Goal: Task Accomplishment & Management: Manage account settings

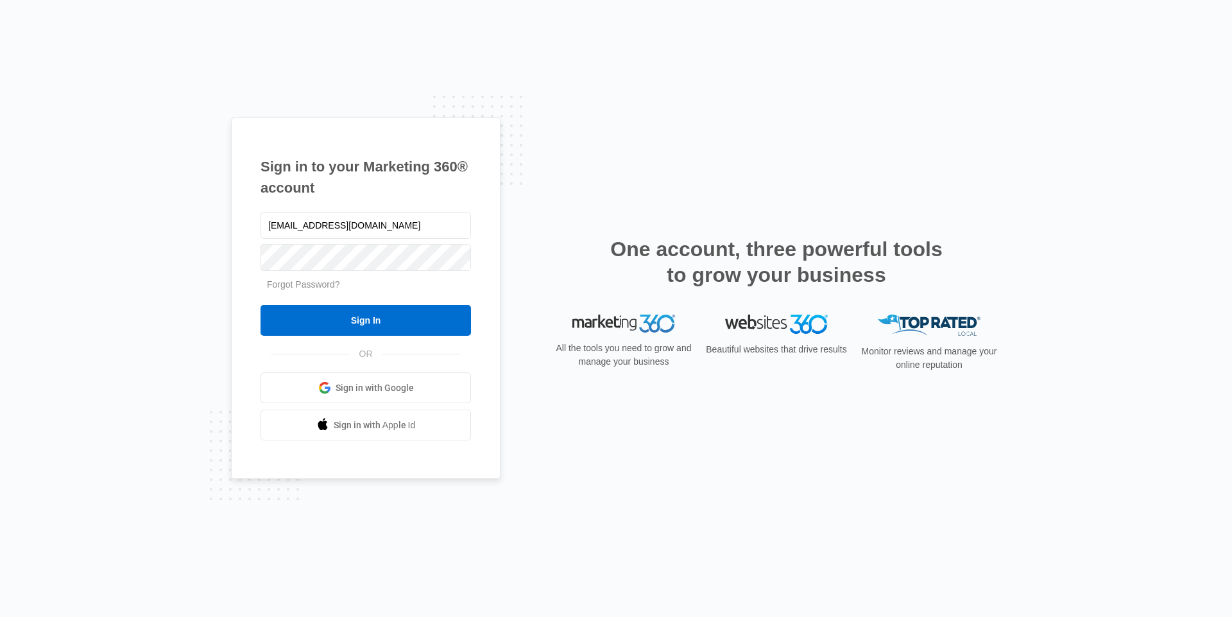
type input "[EMAIL_ADDRESS][DOMAIN_NAME]"
click at [341, 322] on input "Sign In" at bounding box center [366, 320] width 211 height 31
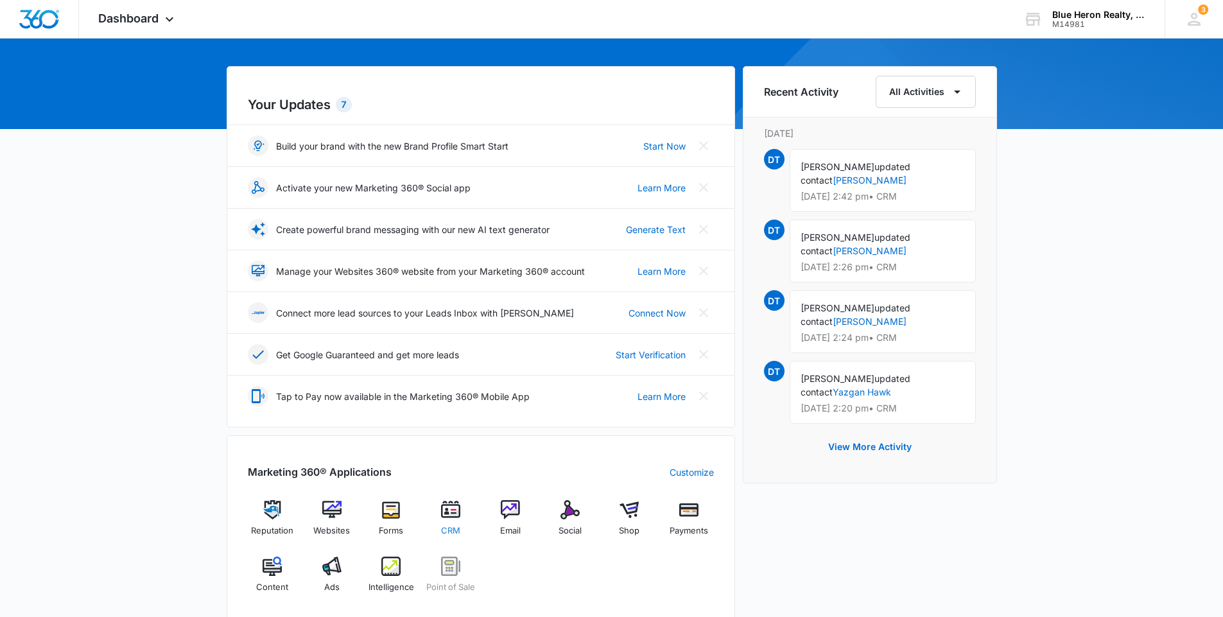
scroll to position [321, 0]
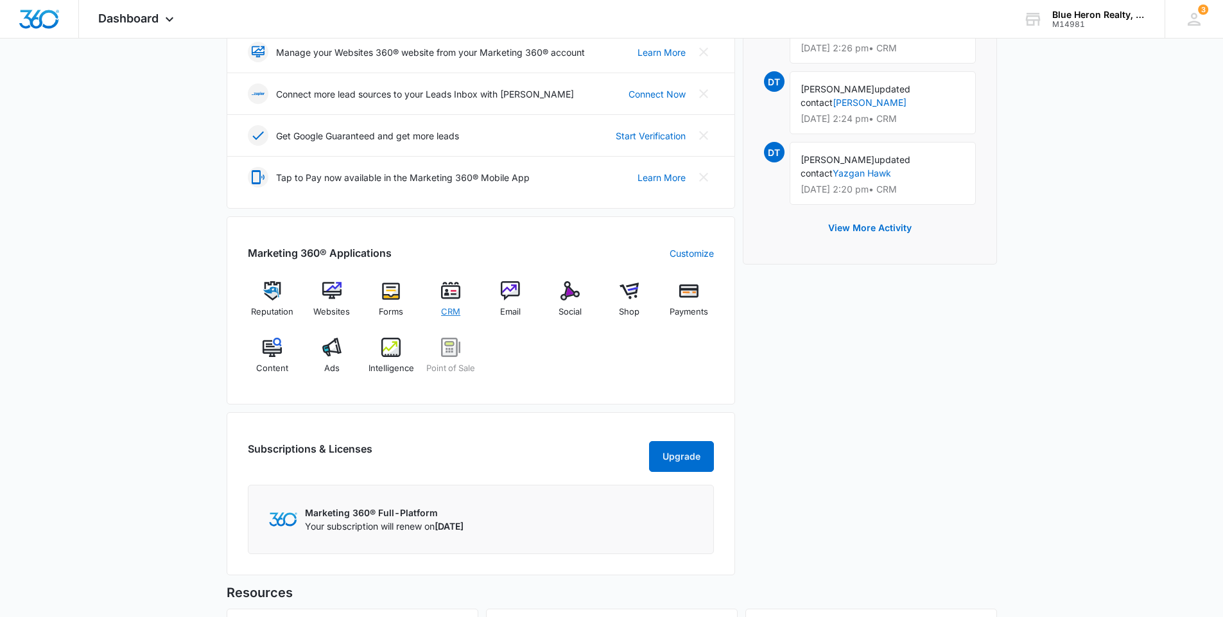
click at [449, 295] on img at bounding box center [450, 290] width 19 height 19
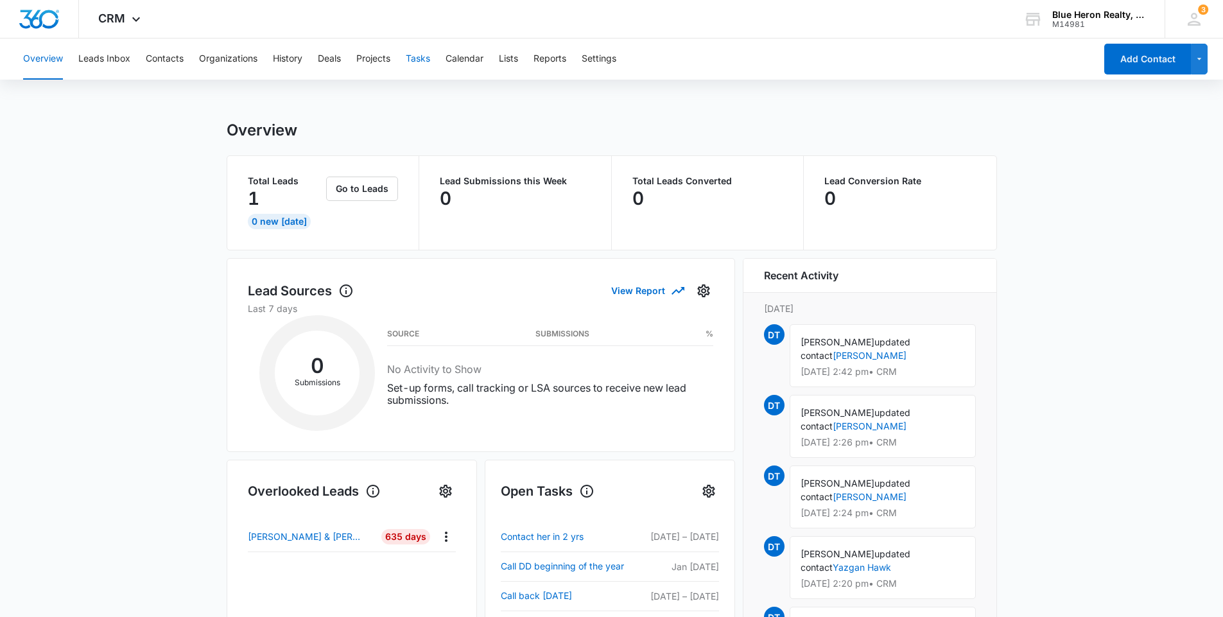
click at [417, 59] on button "Tasks" at bounding box center [418, 59] width 24 height 41
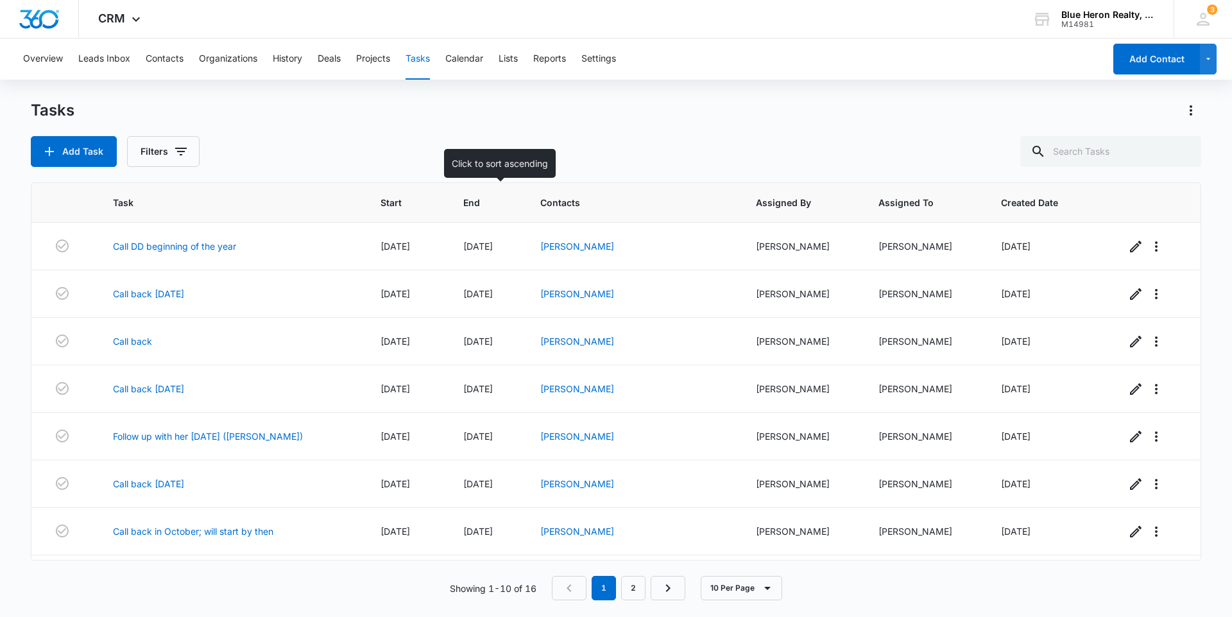
click at [470, 198] on span "End" at bounding box center [477, 202] width 28 height 13
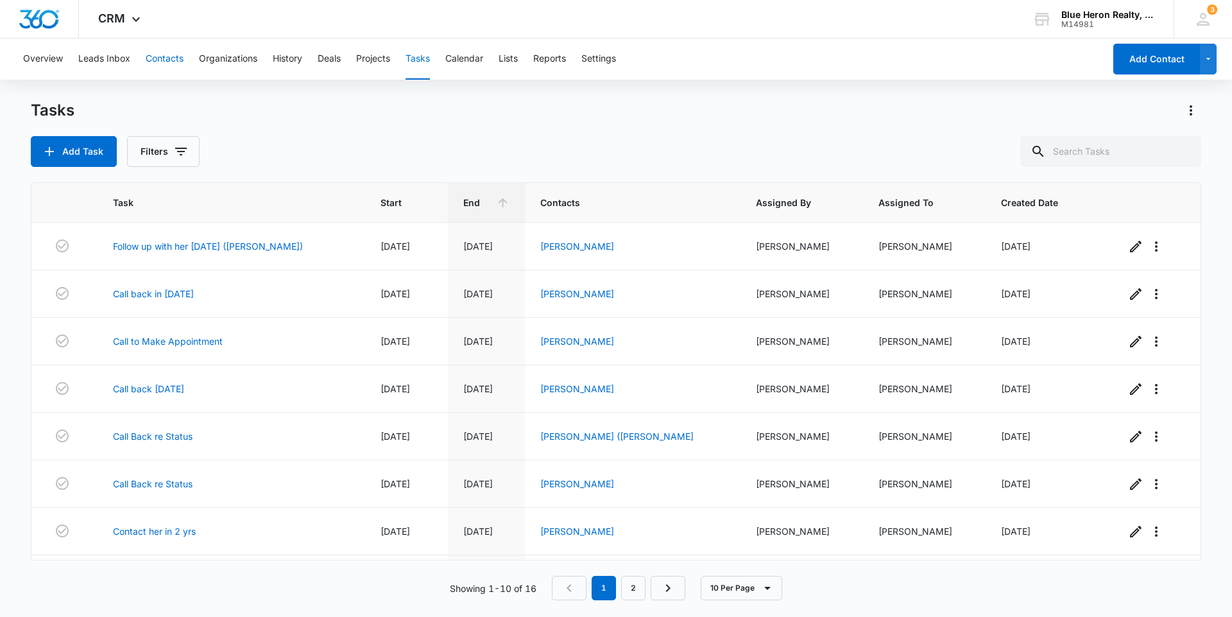
click at [168, 58] on button "Contacts" at bounding box center [165, 59] width 38 height 41
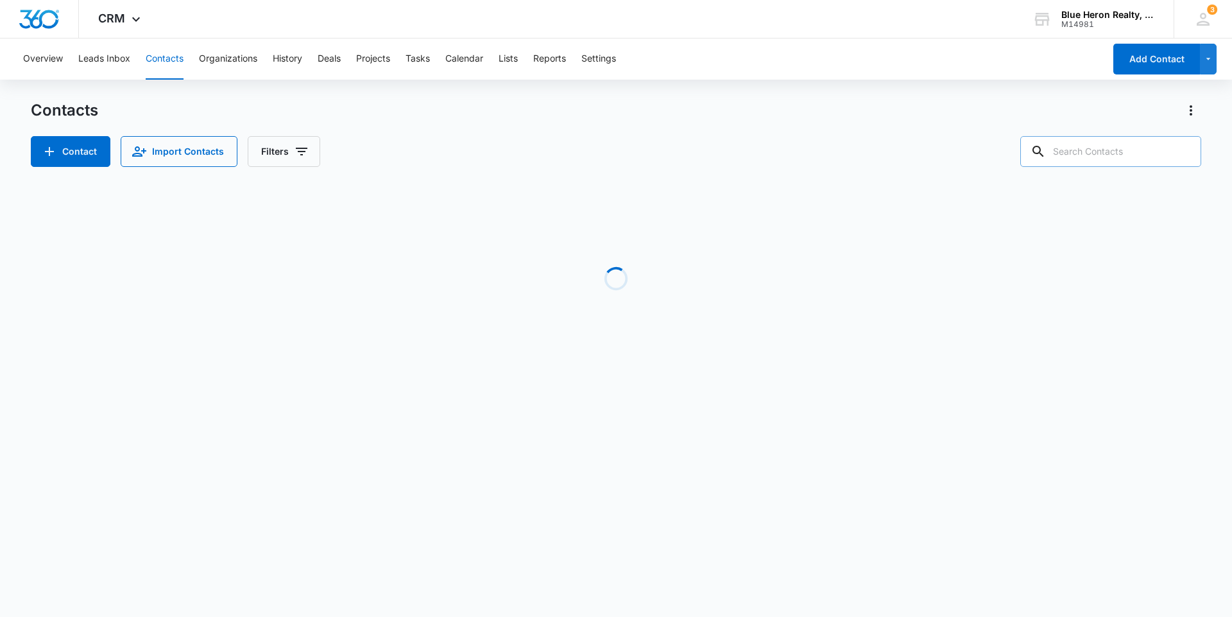
click at [1094, 151] on input "text" at bounding box center [1110, 151] width 181 height 31
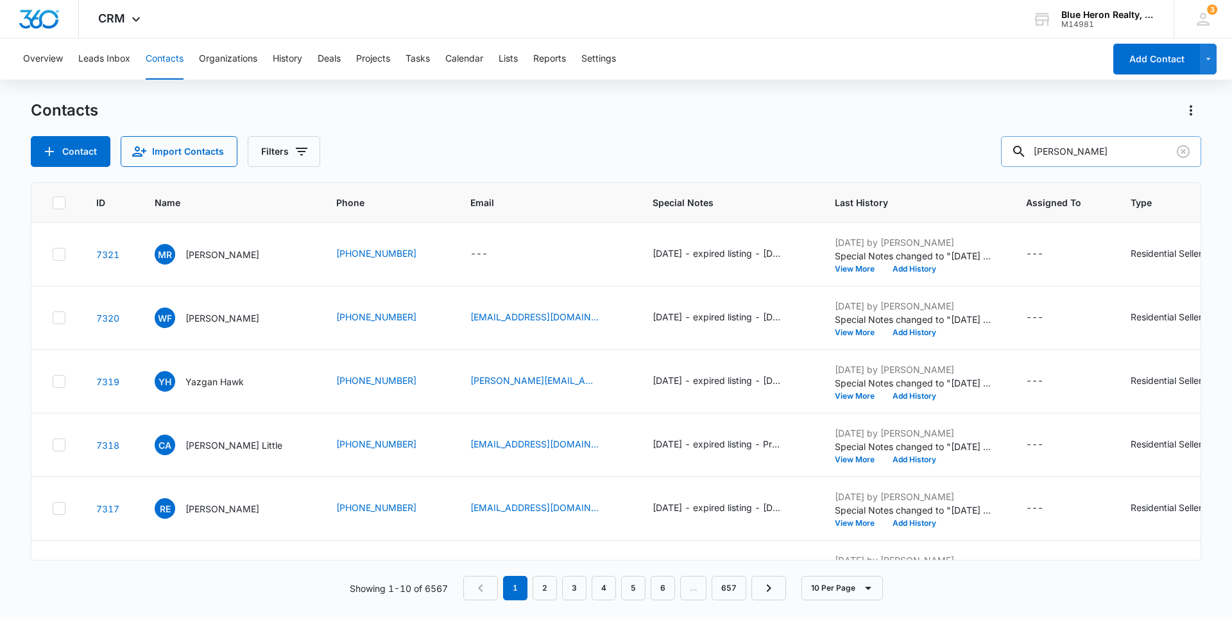
type input "[PERSON_NAME]"
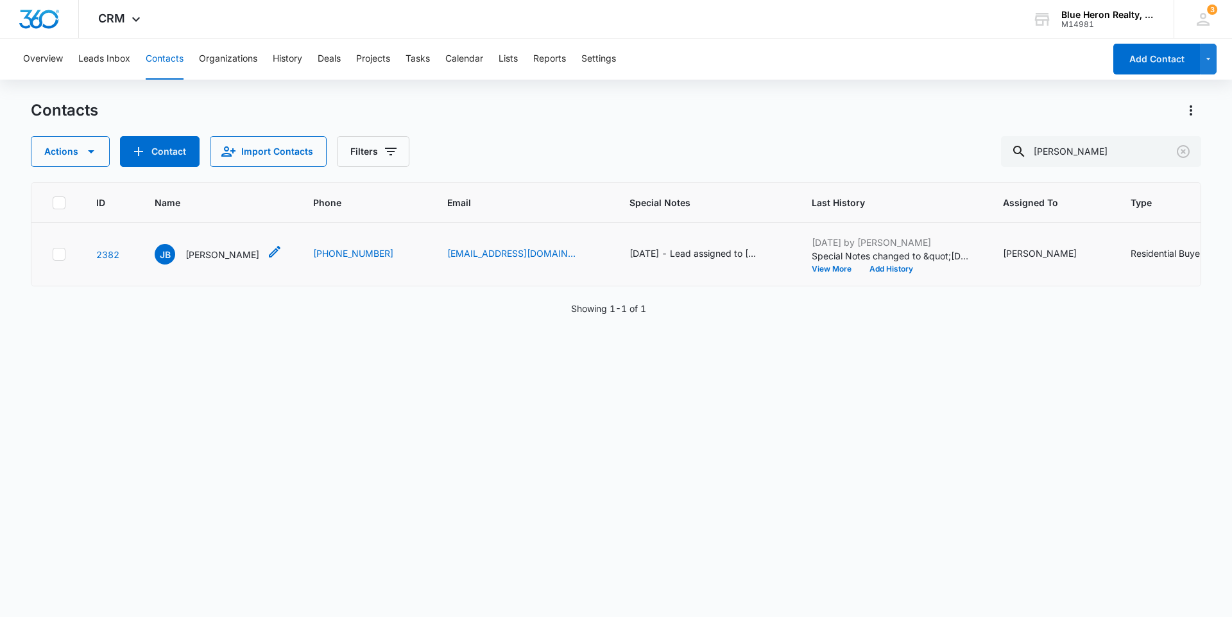
click at [216, 259] on p "[PERSON_NAME]" at bounding box center [222, 254] width 74 height 13
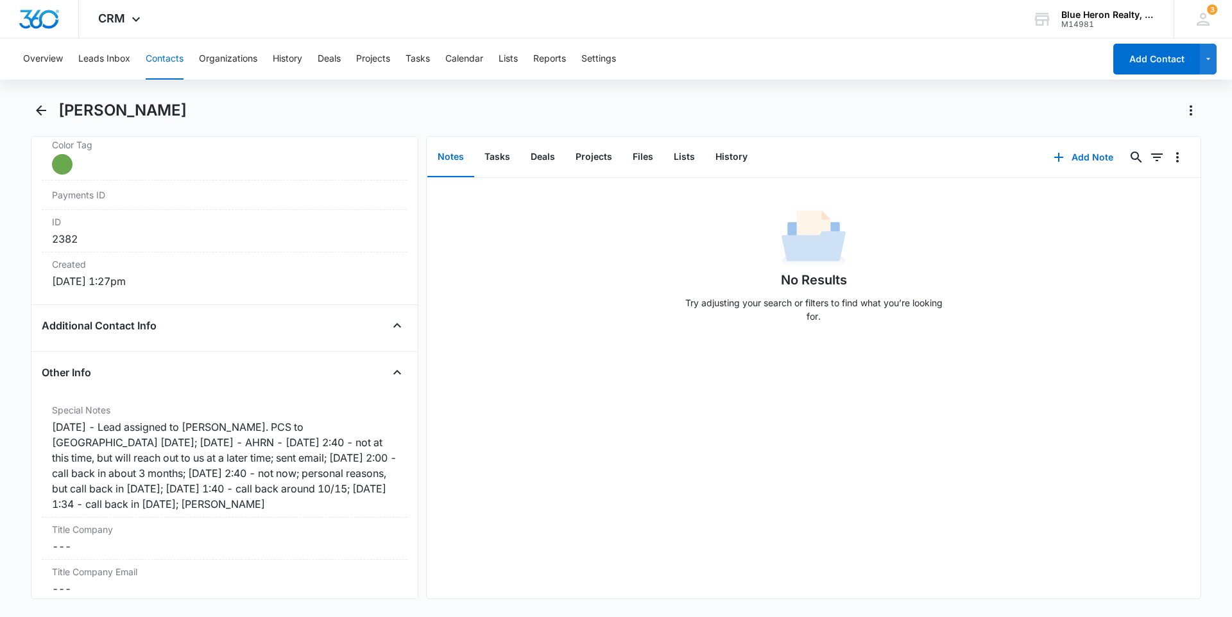
scroll to position [782, 0]
click at [205, 500] on div "8/21/19 - Lead assigned to Zane. PCS to Pentagon 8/19/19; 6/29/2022 - AHRN - 6/…" at bounding box center [224, 462] width 345 height 92
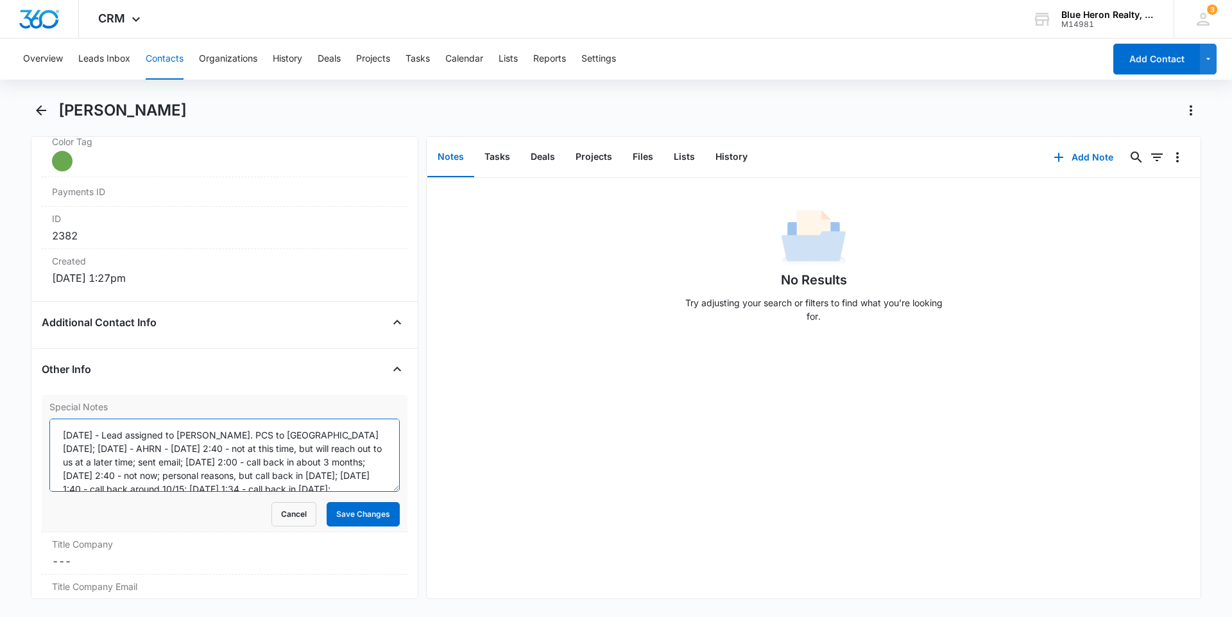
scroll to position [27, 0]
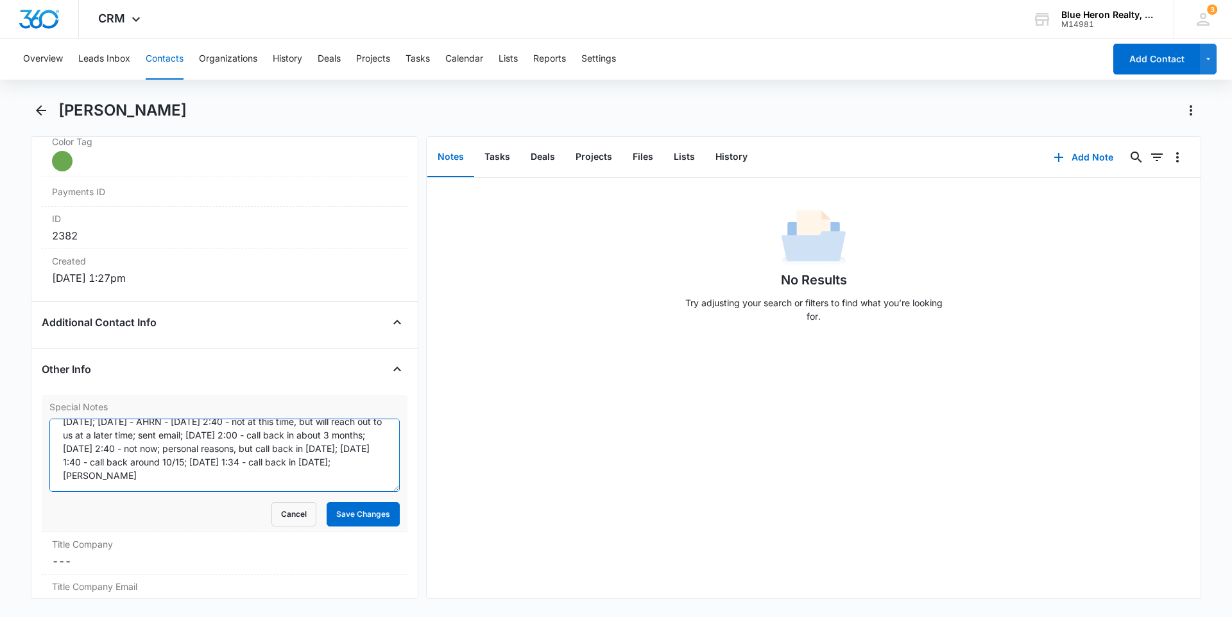
click at [348, 461] on textarea "8/21/19 - Lead assigned to Zane. PCS to Pentagon 8/19/19; 6/29/2022 - AHRN - 6/…" at bounding box center [224, 454] width 350 height 73
click at [348, 458] on textarea "8/21/19 - Lead assigned to Zane. PCS to Pentagon 8/19/19; 6/29/2022 - AHRN - 6/…" at bounding box center [224, 454] width 350 height 73
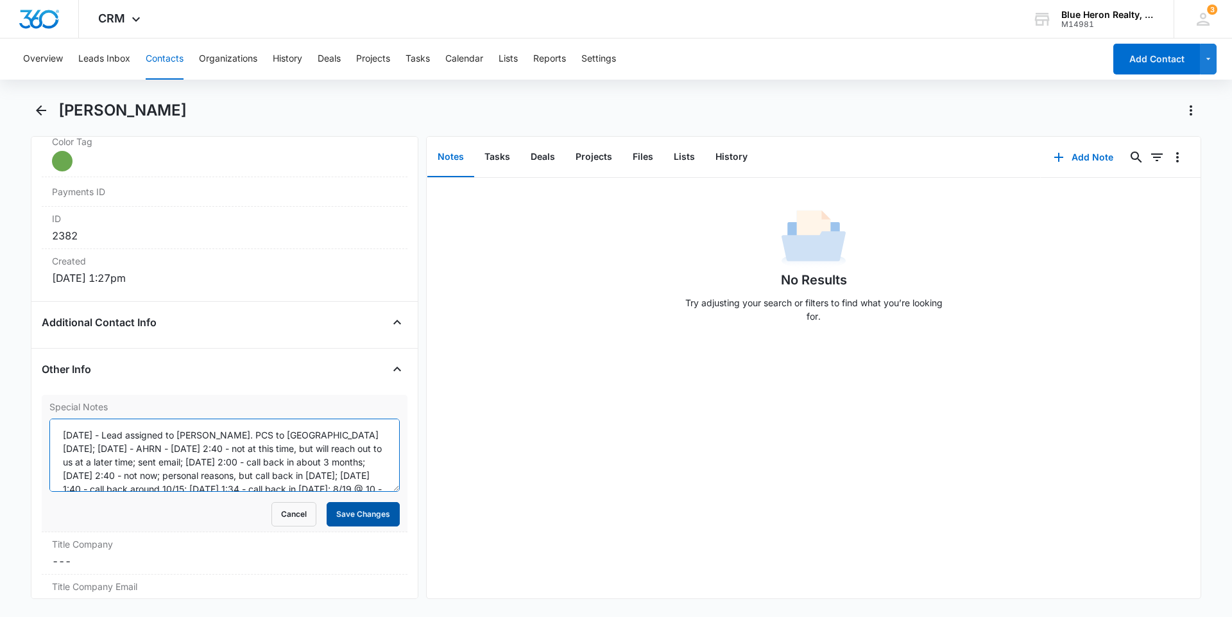
type textarea "8/21/19 - Lead assigned to Zane. PCS to Pentagon 8/19/19; 6/29/2022 - AHRN - 6/…"
click at [330, 519] on button "Save Changes" at bounding box center [363, 514] width 73 height 24
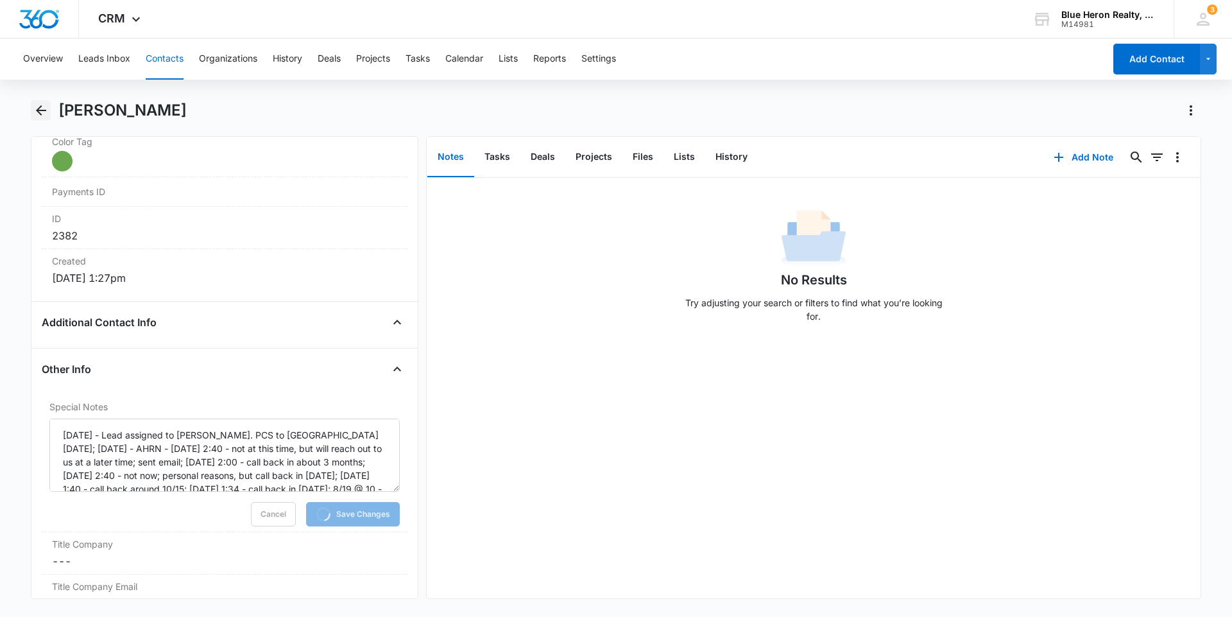
click at [39, 112] on icon "Back" at bounding box center [40, 110] width 15 height 15
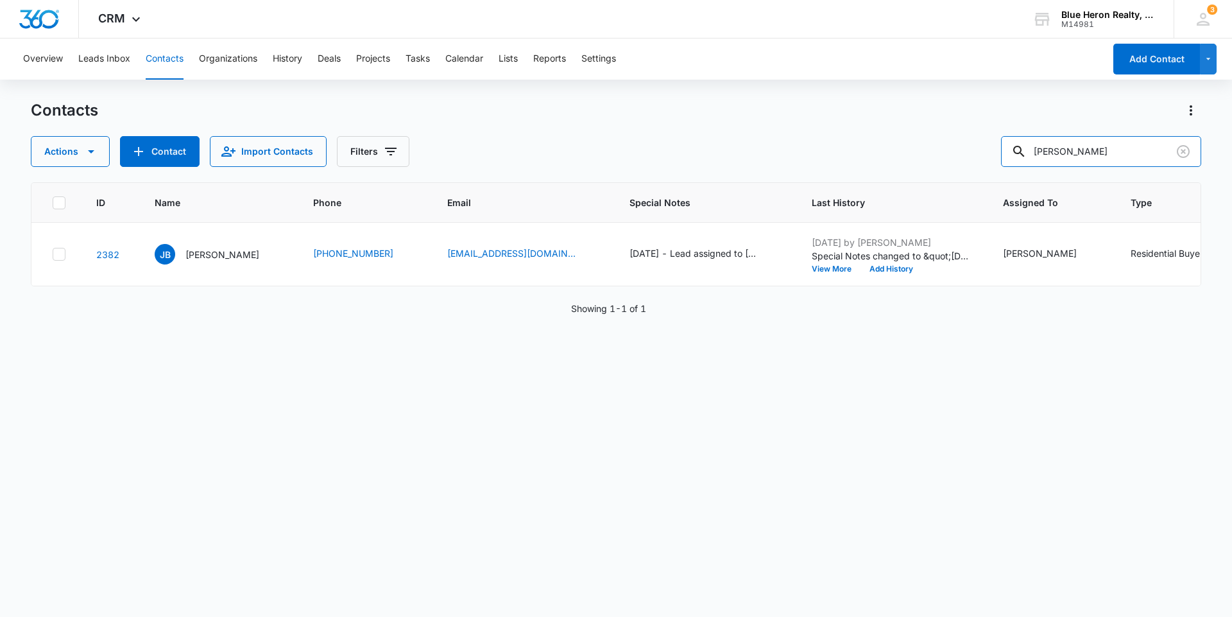
drag, startPoint x: 1139, startPoint y: 156, endPoint x: 976, endPoint y: 155, distance: 162.4
click at [990, 158] on div "Actions Contact Import Contacts Filters Jesse Baines" at bounding box center [616, 151] width 1171 height 31
type input "[PERSON_NAME]"
click at [202, 252] on p "[PERSON_NAME]" at bounding box center [222, 254] width 74 height 13
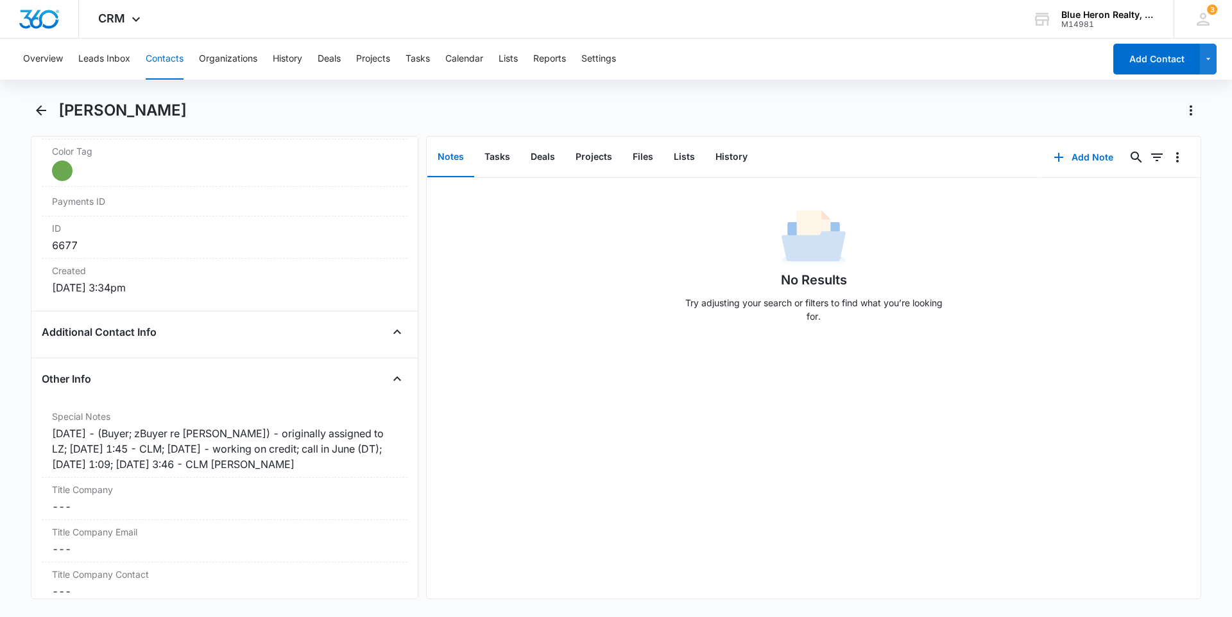
scroll to position [775, 0]
click at [44, 110] on icon "Back" at bounding box center [41, 110] width 10 height 10
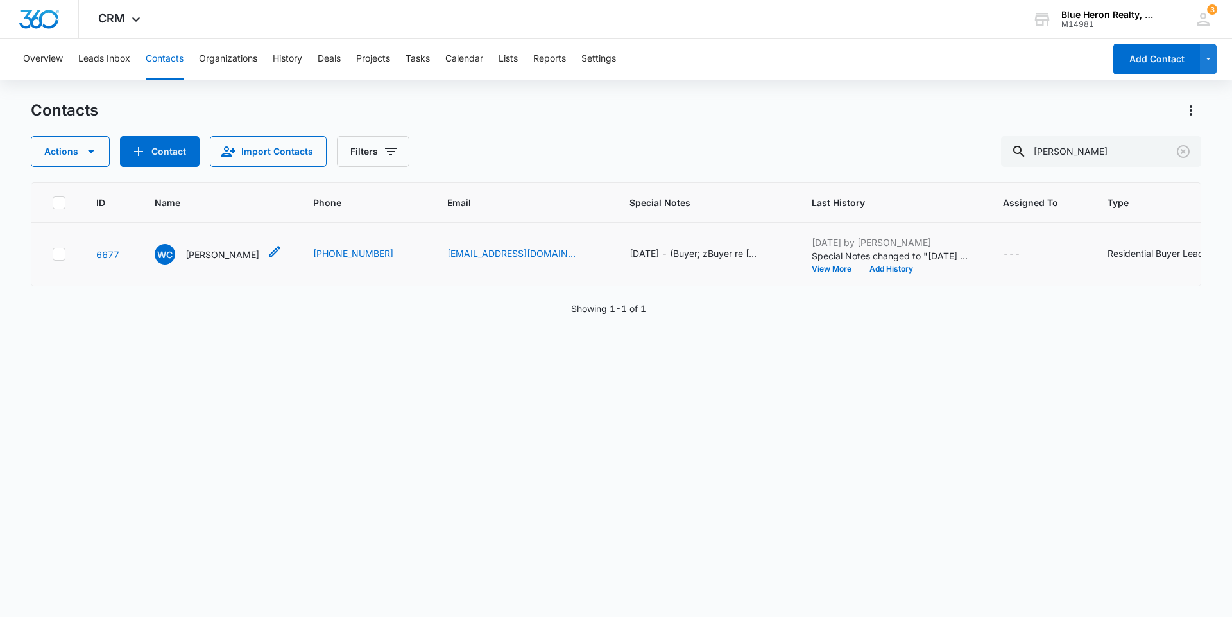
click at [227, 258] on p "[PERSON_NAME]" at bounding box center [222, 254] width 74 height 13
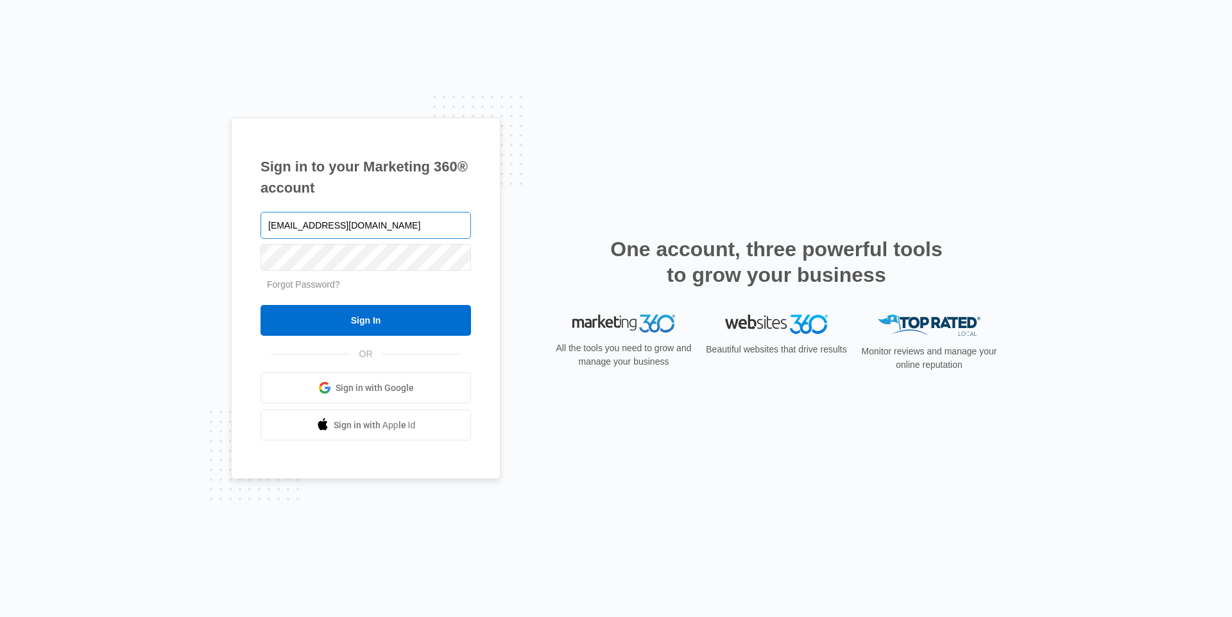
type input "[EMAIL_ADDRESS][DOMAIN_NAME]"
click at [338, 322] on input "Sign In" at bounding box center [366, 320] width 211 height 31
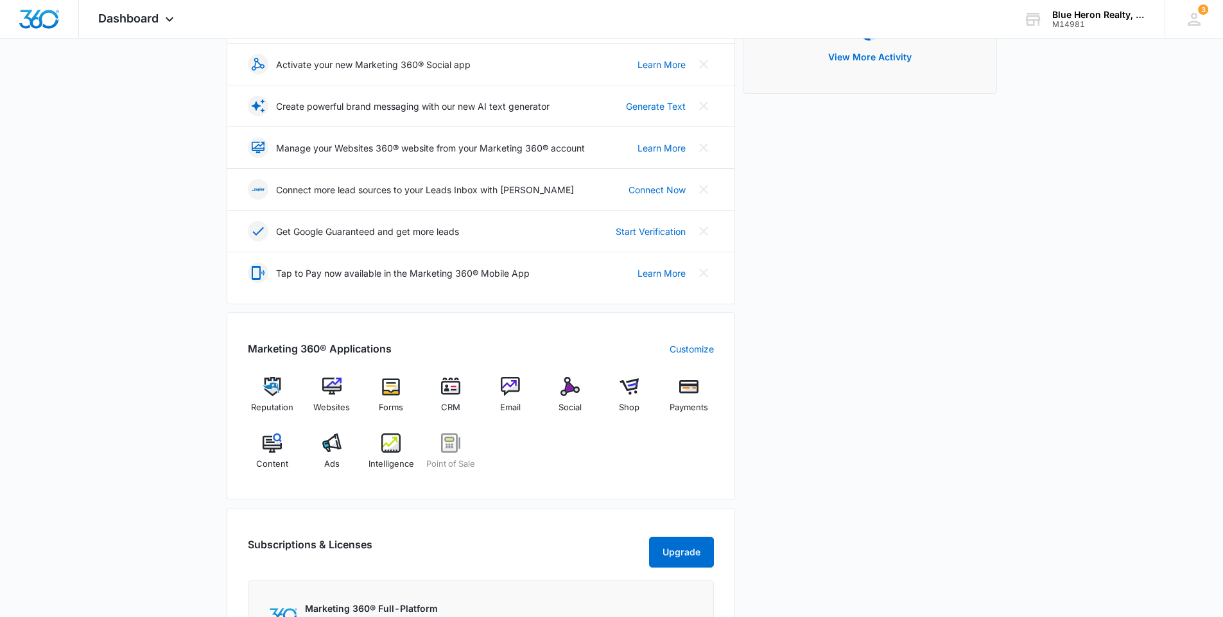
scroll to position [321, 0]
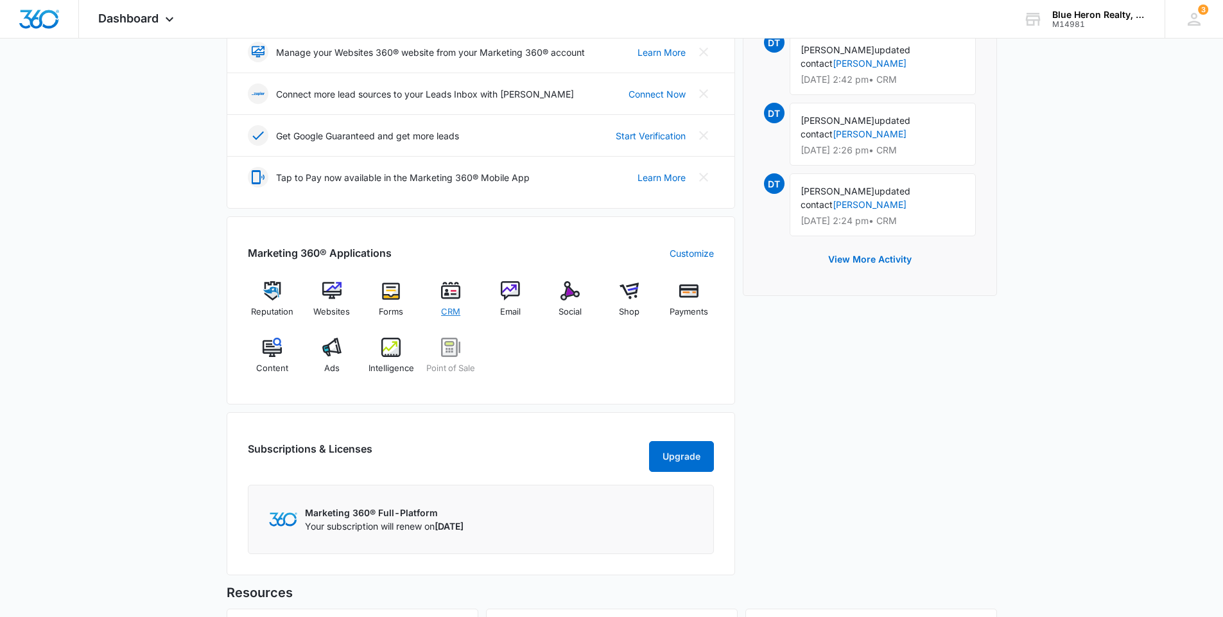
click at [450, 296] on img at bounding box center [450, 290] width 19 height 19
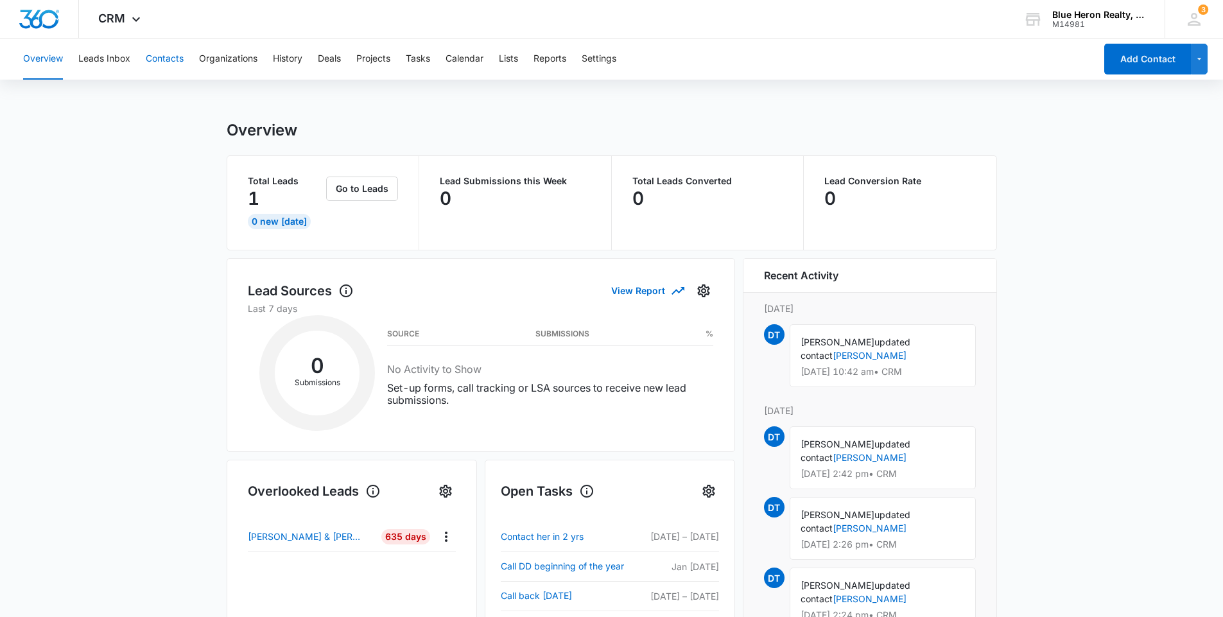
click at [162, 59] on button "Contacts" at bounding box center [165, 59] width 38 height 41
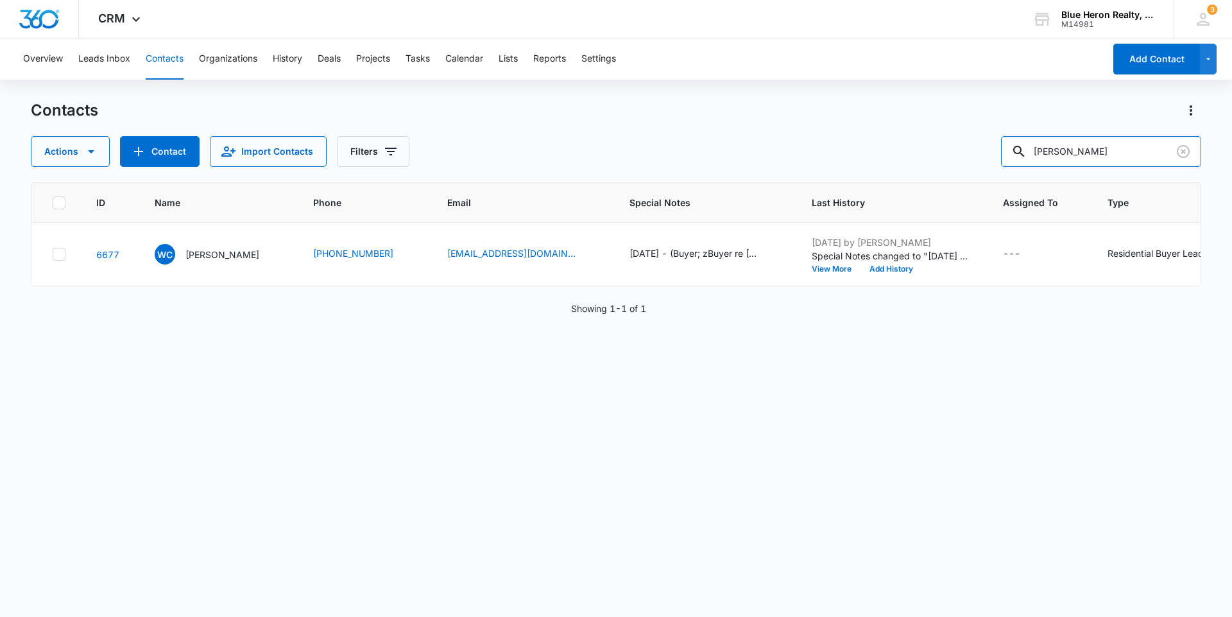
drag, startPoint x: 1125, startPoint y: 152, endPoint x: 955, endPoint y: 172, distance: 171.2
click at [956, 176] on div "Contacts Actions Contact Import Contacts Filters [PERSON_NAME] ID Name Phone Em…" at bounding box center [616, 357] width 1171 height 515
type input "[PERSON_NAME]"
click at [214, 254] on p "[PERSON_NAME]" at bounding box center [222, 254] width 74 height 13
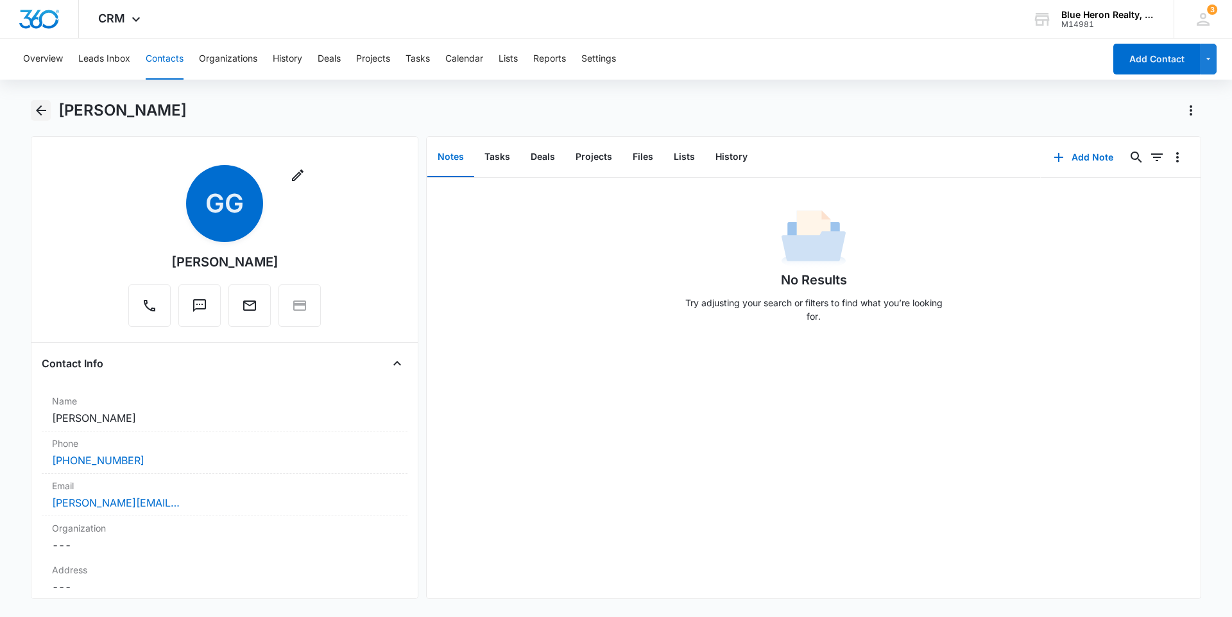
click at [37, 111] on icon "Back" at bounding box center [41, 110] width 10 height 10
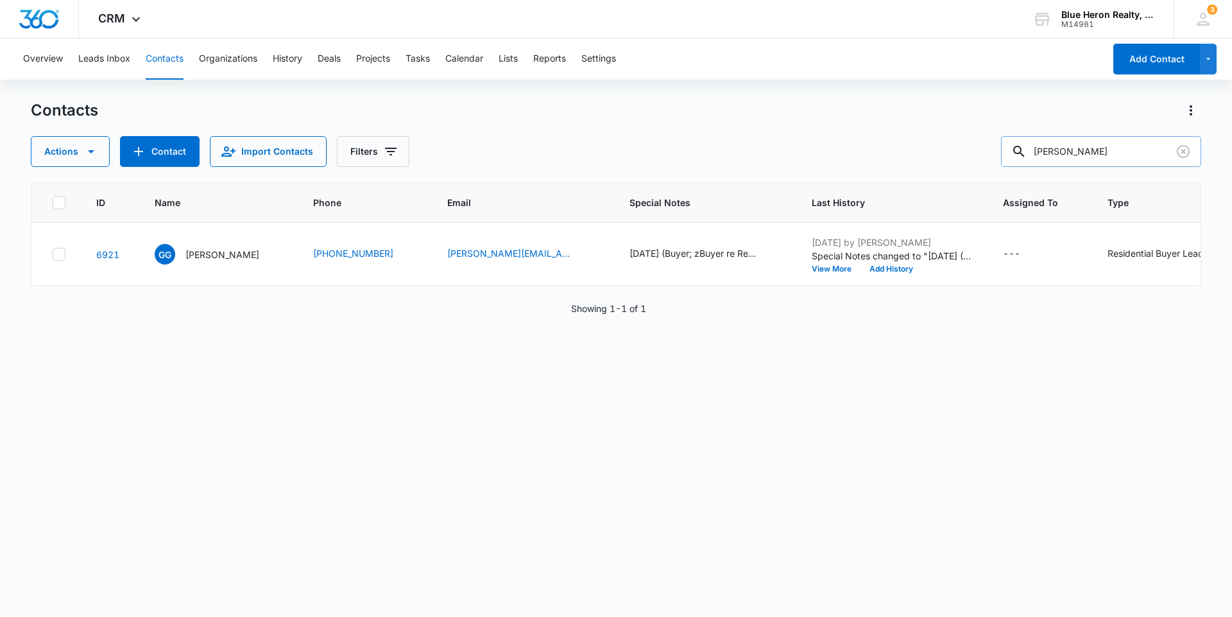
drag, startPoint x: 1128, startPoint y: 152, endPoint x: 1024, endPoint y: 164, distance: 105.3
click at [1024, 164] on div "[PERSON_NAME]" at bounding box center [1101, 151] width 200 height 31
